Goal: Transaction & Acquisition: Download file/media

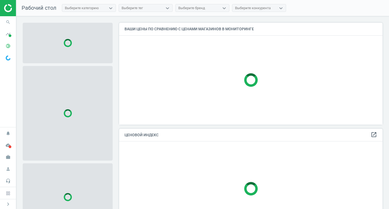
scroll to position [110, 268]
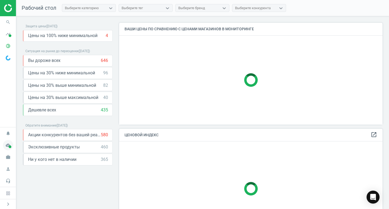
click at [10, 145] on icon "cloud_done" at bounding box center [8, 145] width 10 height 10
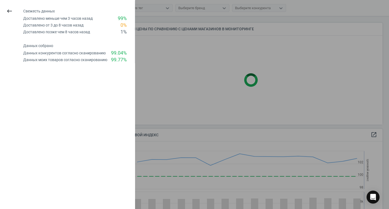
scroll to position [133, 268]
click at [9, 12] on icon "keyboard_backspace" at bounding box center [9, 11] width 6 height 6
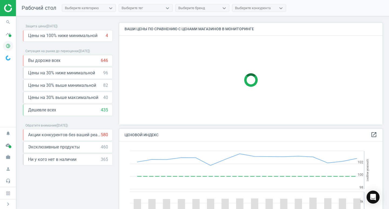
click at [8, 46] on icon "pie_chart_outlined" at bounding box center [8, 46] width 10 height 10
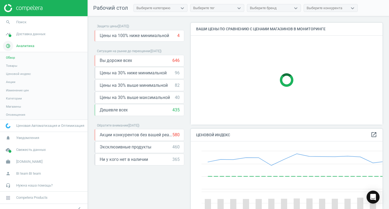
scroll to position [133, 196]
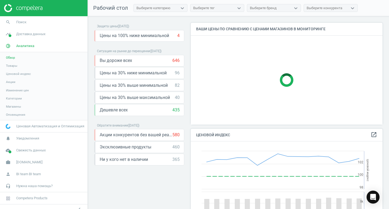
click at [31, 68] on link "Товары" at bounding box center [44, 66] width 88 height 8
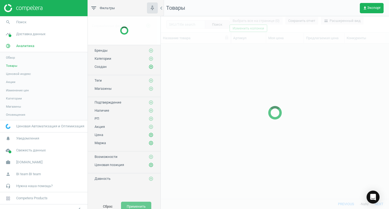
scroll to position [147, 224]
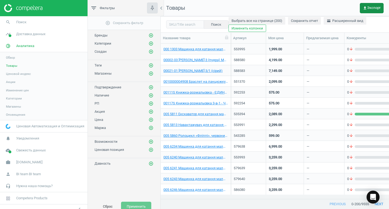
click at [371, 10] on span "get_app Экспорт" at bounding box center [372, 8] width 18 height 4
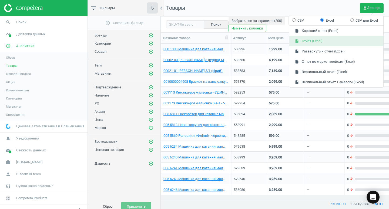
click at [338, 41] on button "insert_drive_file Отчет (Excel)" at bounding box center [337, 41] width 94 height 10
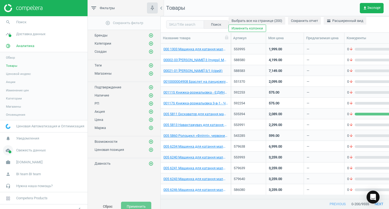
click at [28, 147] on link "cloud_done Свежесть данных" at bounding box center [44, 150] width 88 height 12
